Goal: Task Accomplishment & Management: Use online tool/utility

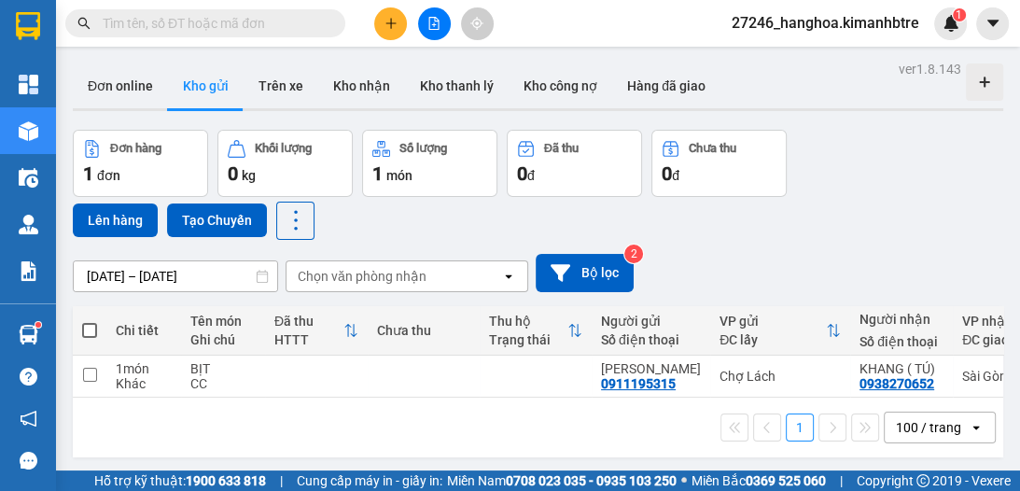
click at [91, 323] on span at bounding box center [89, 330] width 15 height 15
click at [90, 321] on input "checkbox" at bounding box center [90, 321] width 0 height 0
checkbox input "true"
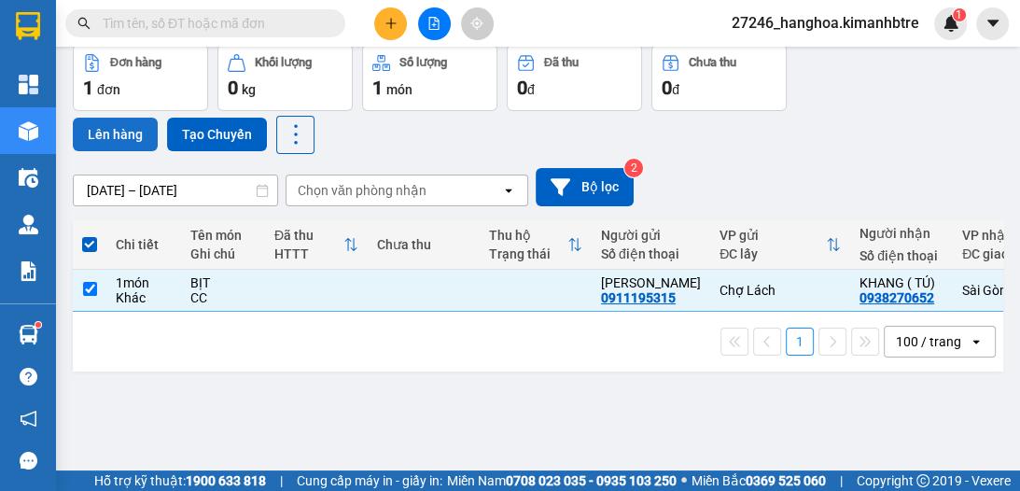
click at [112, 146] on button "Lên hàng" at bounding box center [115, 135] width 85 height 34
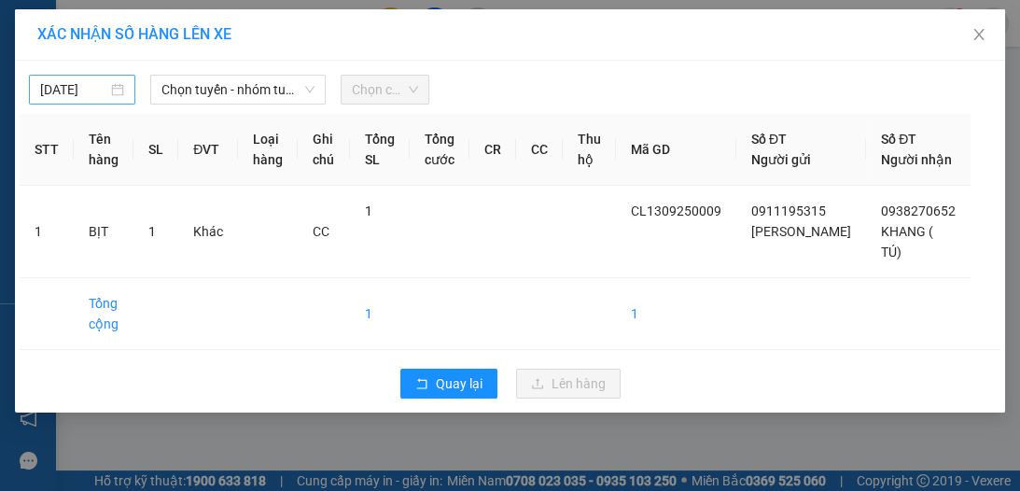
click at [100, 86] on input "[DATE]" at bounding box center [73, 89] width 67 height 21
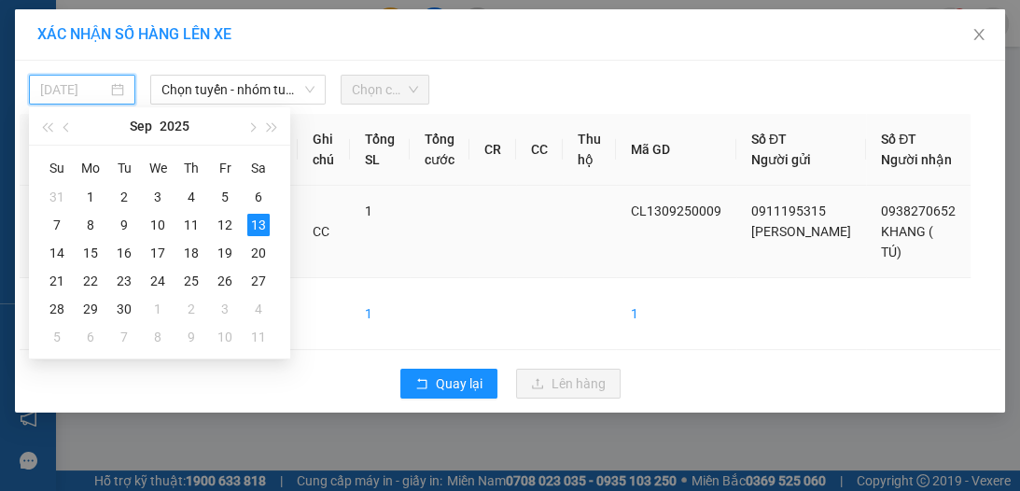
click at [62, 253] on div "14" at bounding box center [57, 253] width 22 height 22
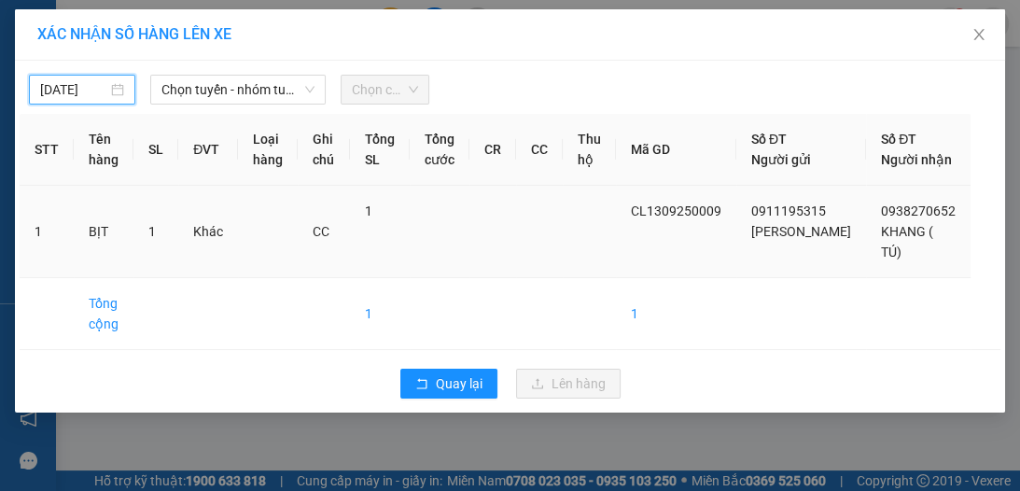
type input "[DATE]"
click at [246, 91] on span "Chọn tuyến - nhóm tuyến" at bounding box center [237, 90] width 153 height 28
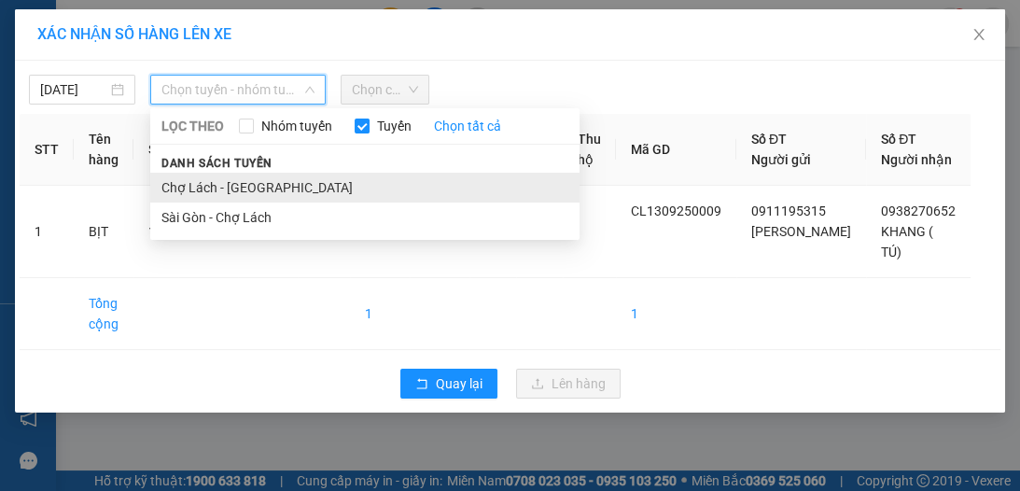
click at [226, 185] on li "Chợ Lách - [GEOGRAPHIC_DATA]" at bounding box center [364, 188] width 429 height 30
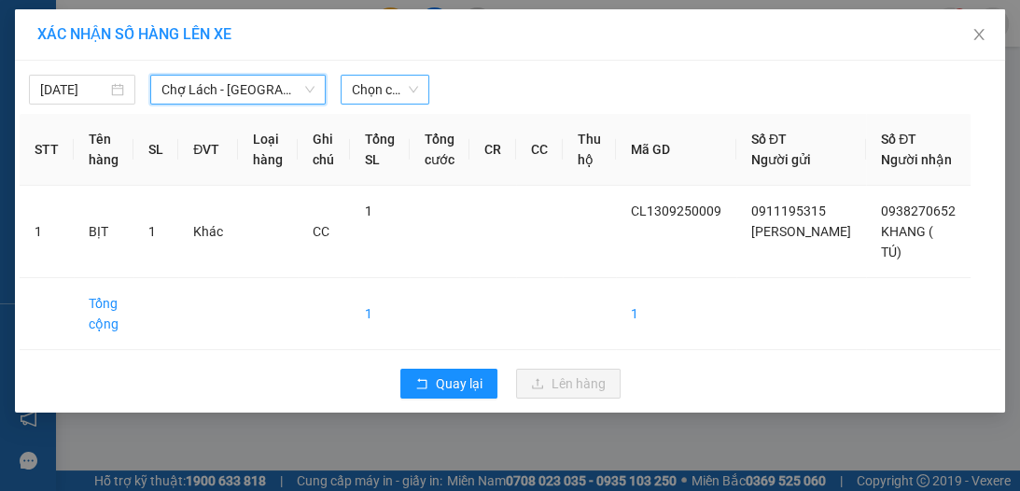
click at [376, 91] on span "Chọn chuyến" at bounding box center [385, 90] width 66 height 28
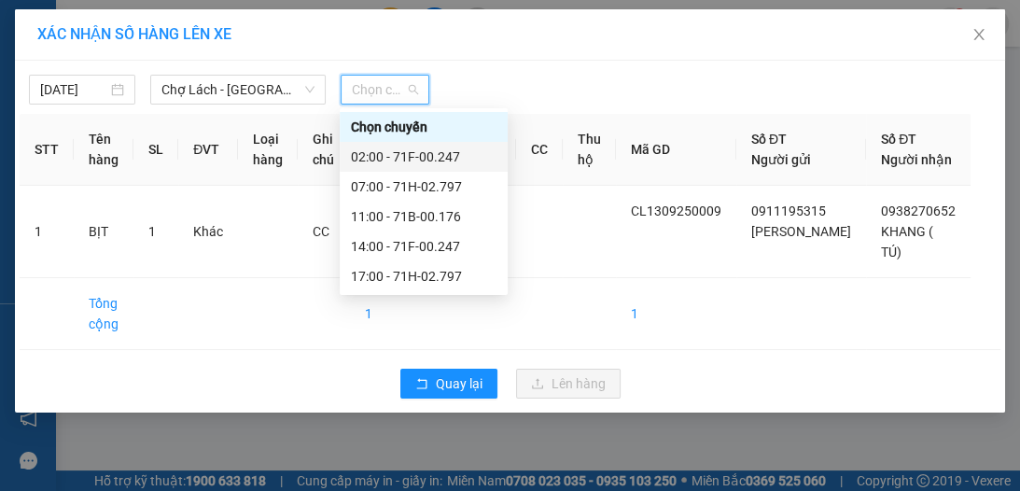
click at [391, 151] on div "02:00 - 71F-00.247" at bounding box center [424, 157] width 146 height 21
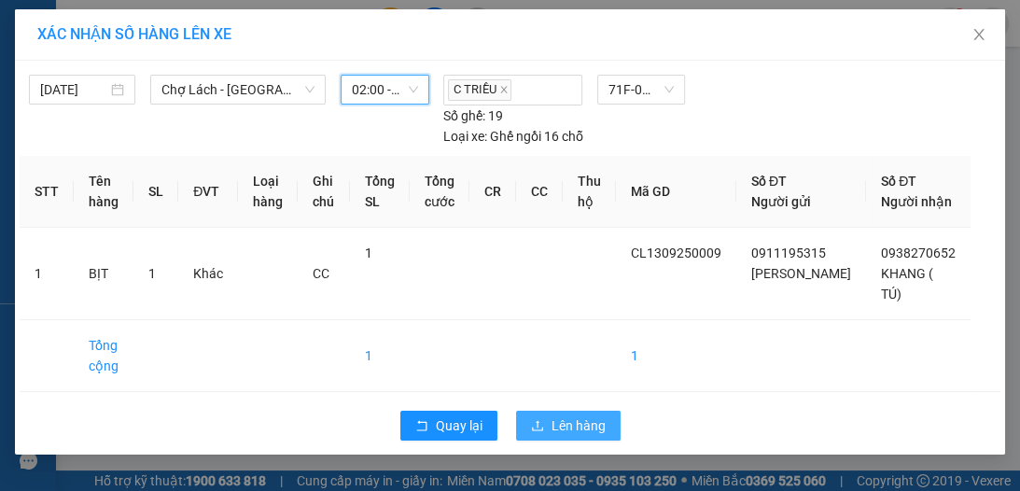
click at [589, 427] on span "Lên hàng" at bounding box center [579, 425] width 54 height 21
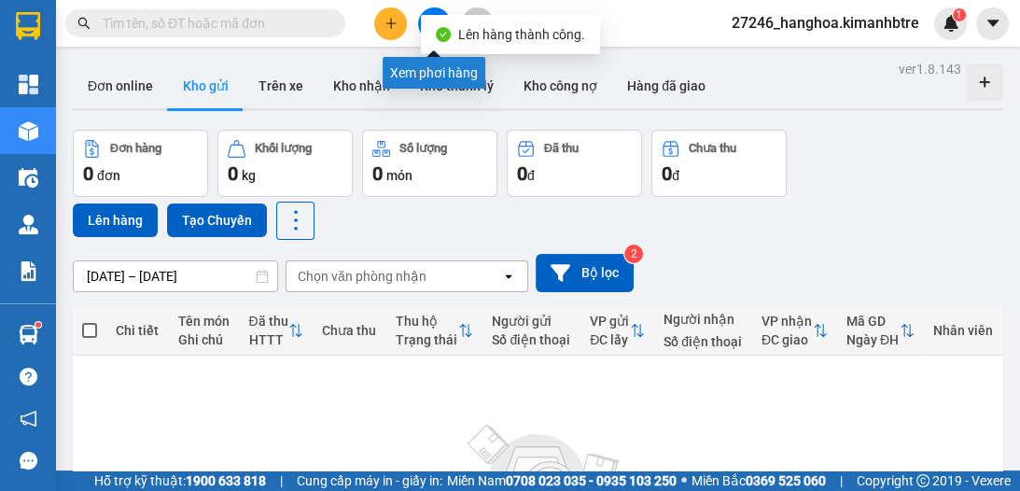
click at [437, 11] on button at bounding box center [434, 23] width 33 height 33
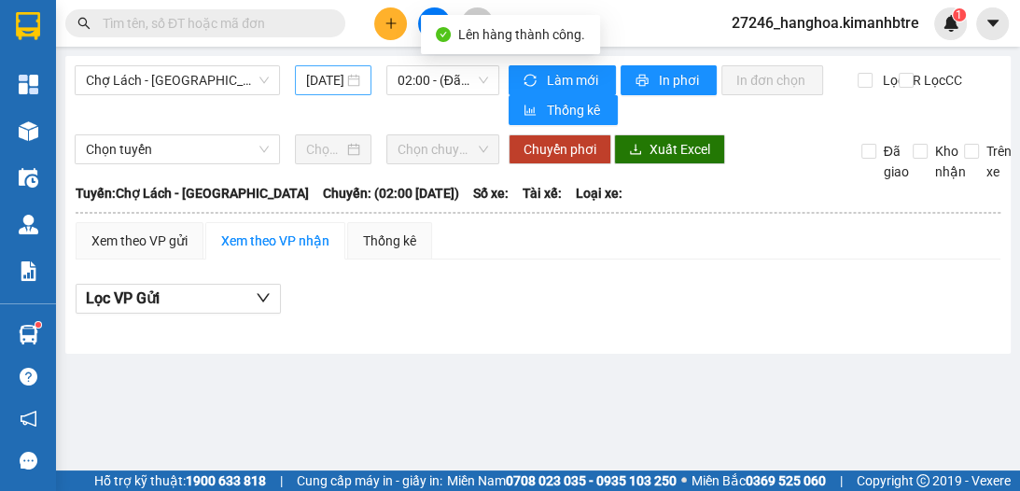
click at [328, 78] on input "[DATE]" at bounding box center [324, 80] width 37 height 21
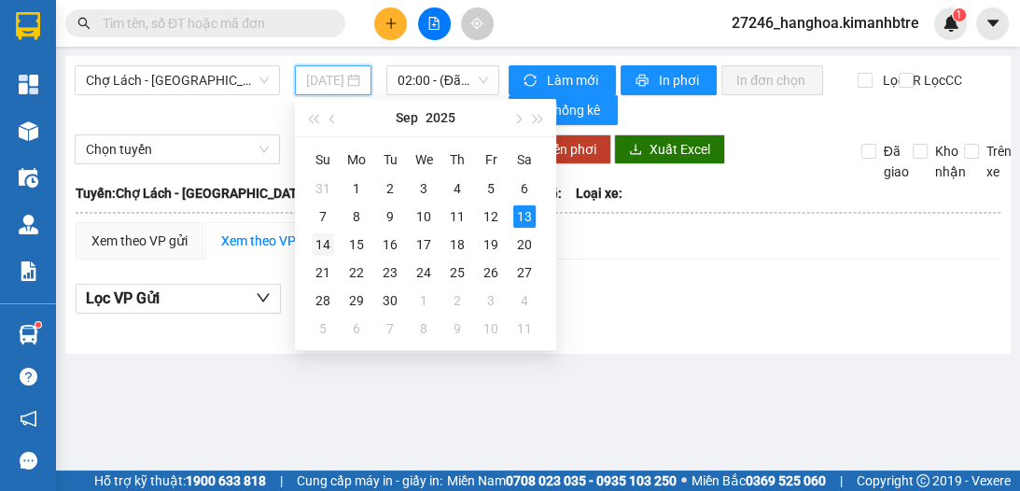
click at [332, 241] on div "14" at bounding box center [323, 244] width 22 height 22
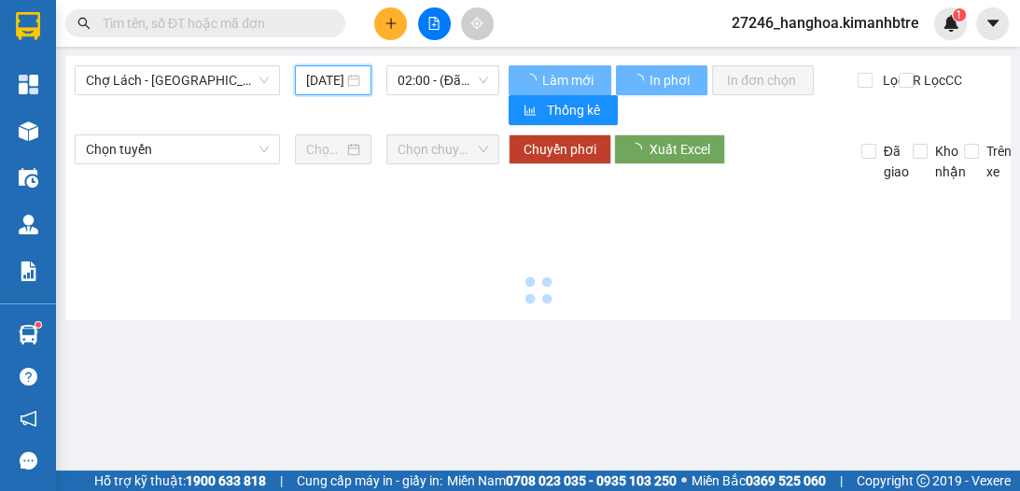
type input "[DATE]"
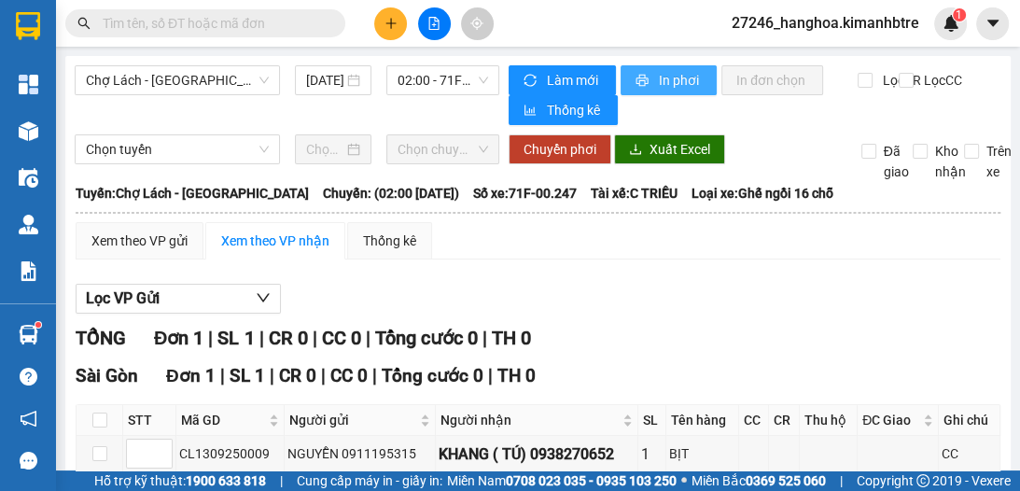
click at [679, 79] on span "In phơi" at bounding box center [680, 80] width 43 height 21
